Goal: Transaction & Acquisition: Purchase product/service

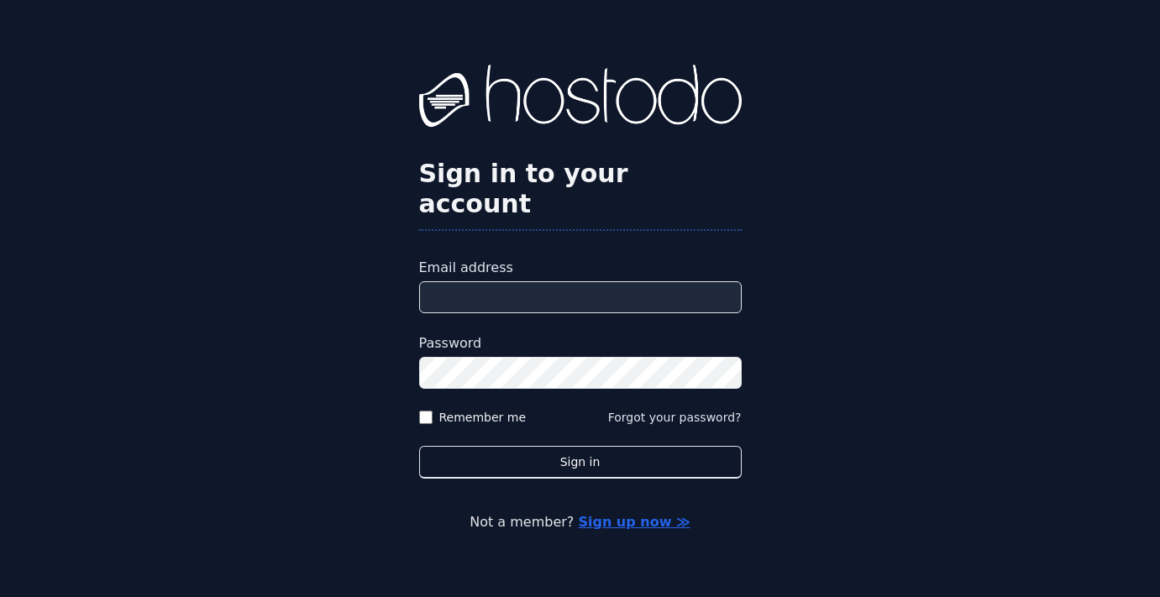
type input "**********"
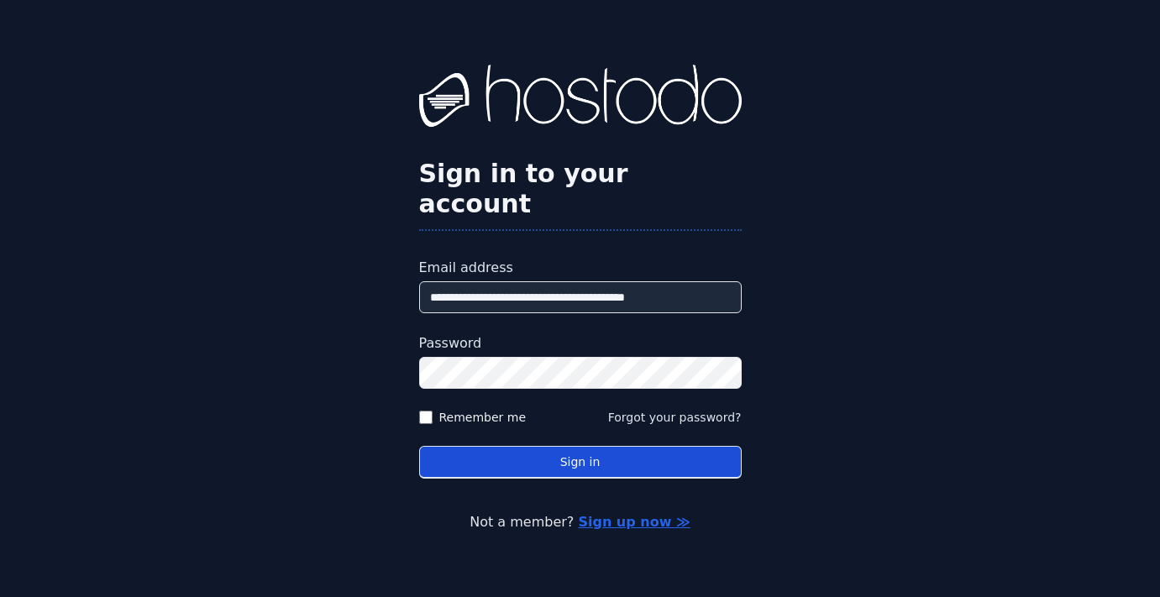
click at [624, 446] on button "Sign in" at bounding box center [580, 462] width 322 height 33
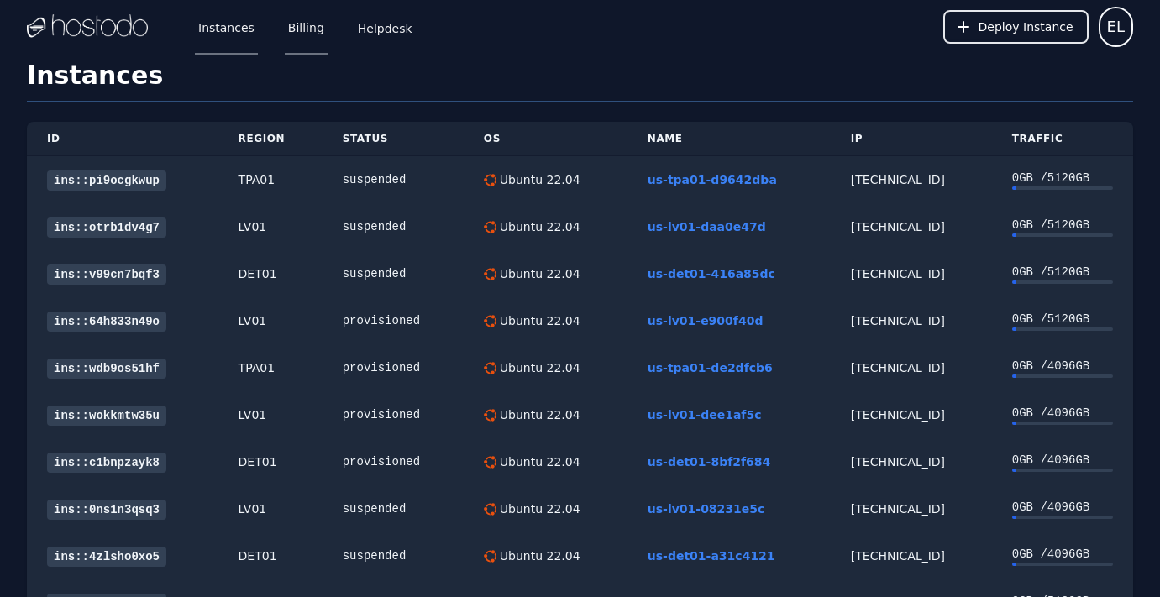
click at [295, 29] on link "Billing" at bounding box center [306, 26] width 43 height 55
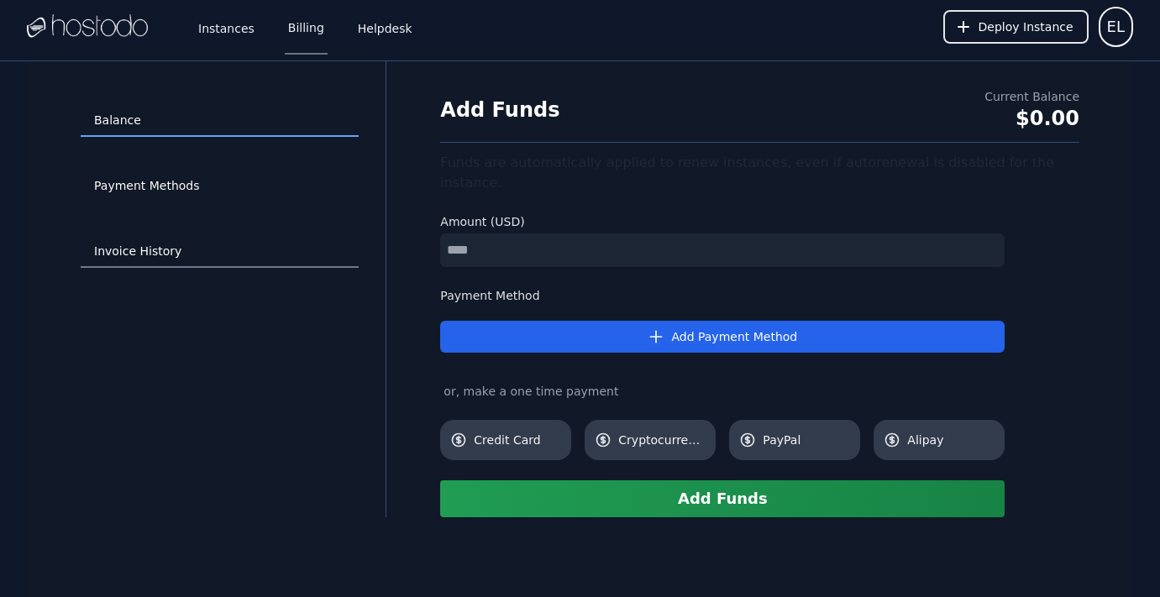
click at [142, 255] on link "Invoice History" at bounding box center [220, 252] width 278 height 32
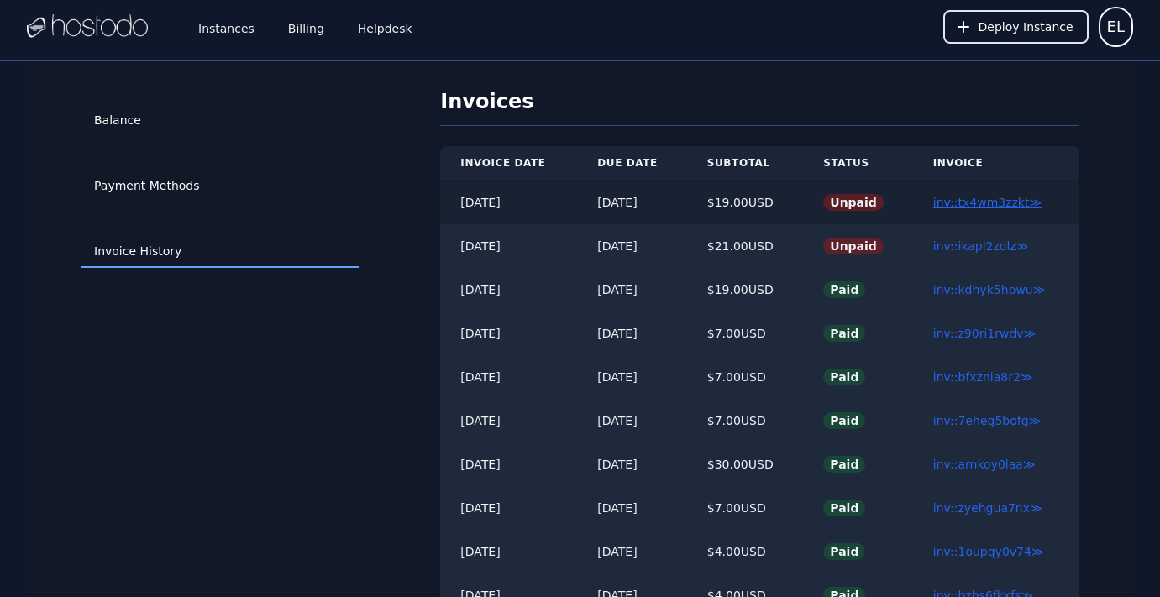
click at [1006, 203] on link "inv::tx4wm3zzkt ≫" at bounding box center [987, 202] width 108 height 13
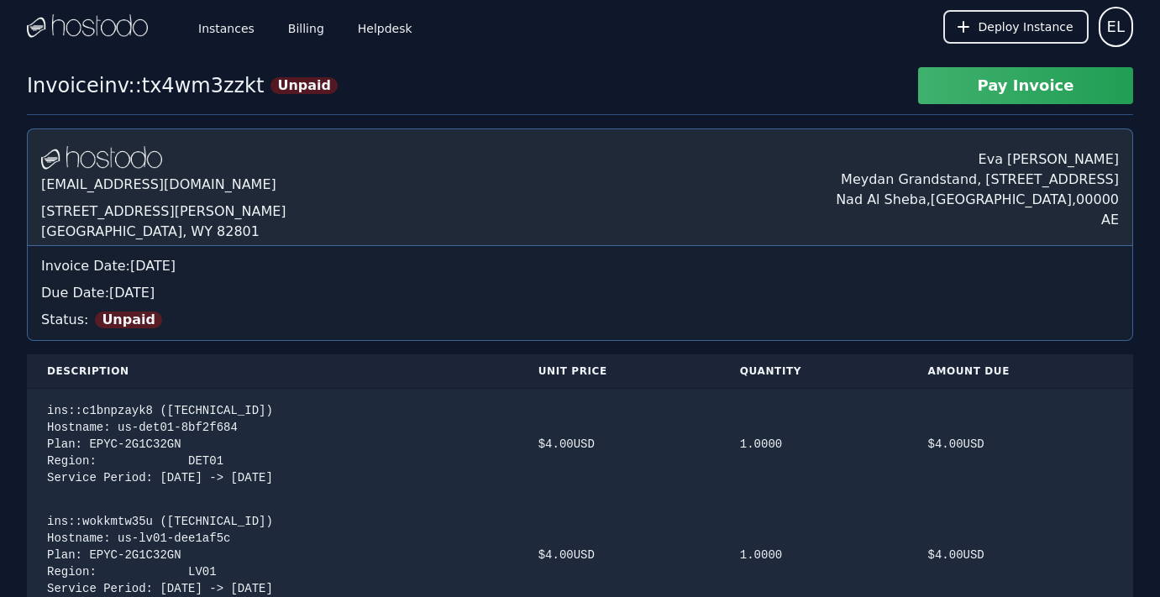
click at [1067, 90] on button "Pay Invoice" at bounding box center [1025, 85] width 215 height 37
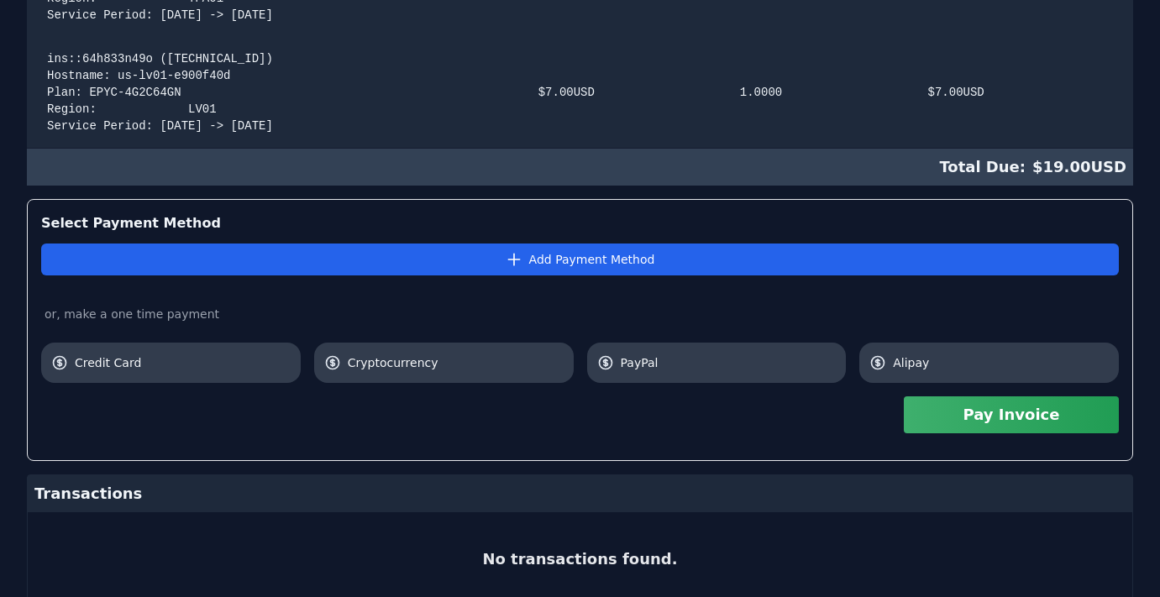
scroll to position [742, 0]
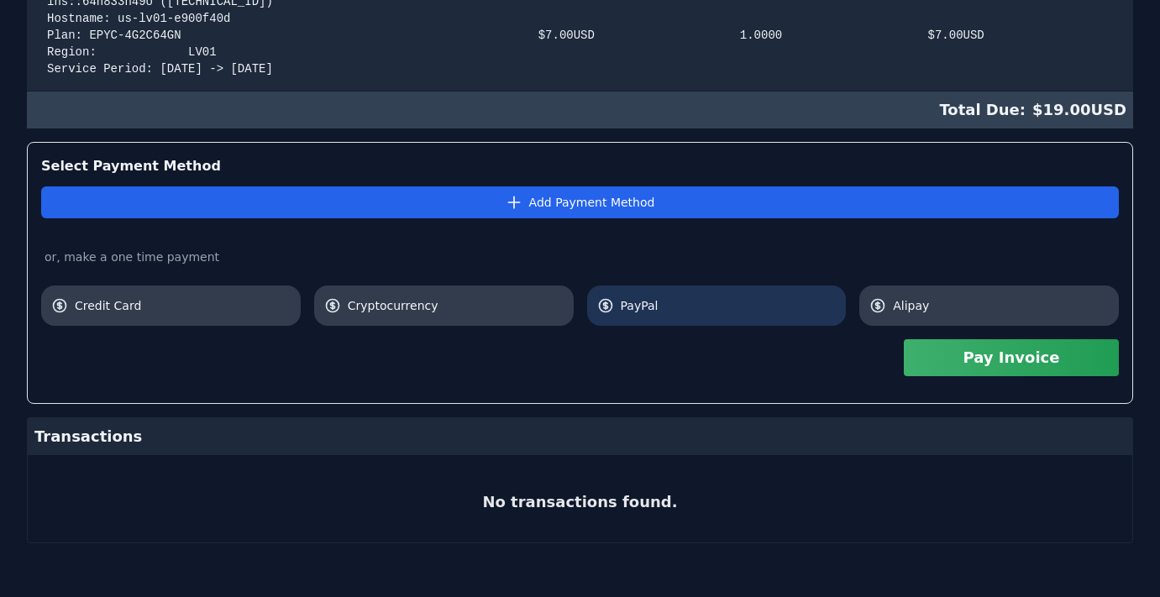
click at [696, 313] on span "PayPal" at bounding box center [729, 305] width 216 height 17
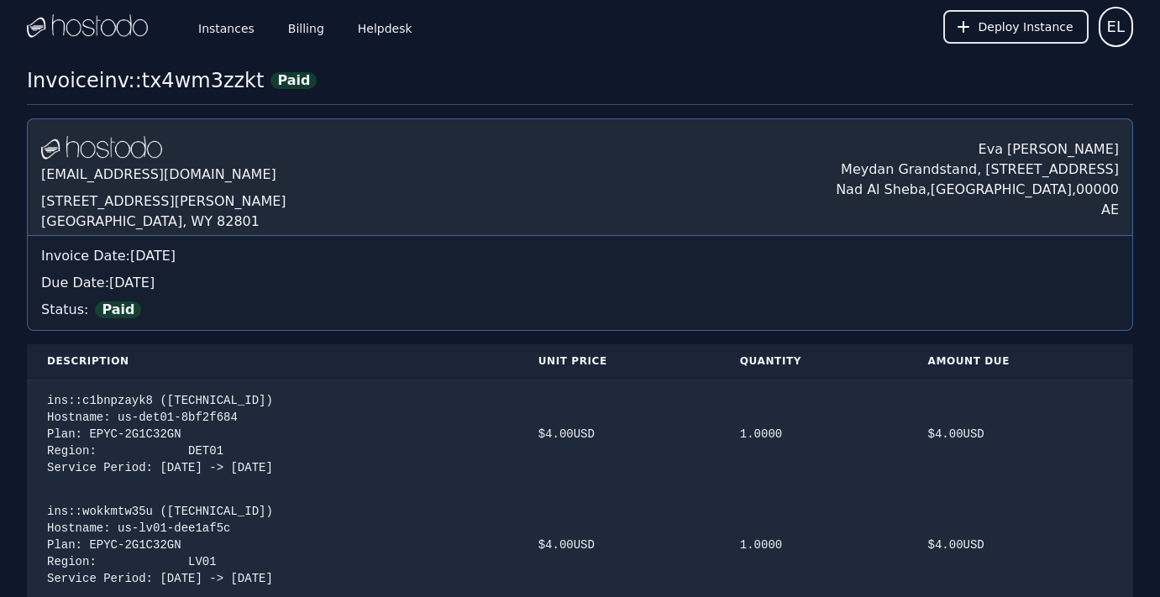
scroll to position [0, 0]
